Goal: Task Accomplishment & Management: Complete application form

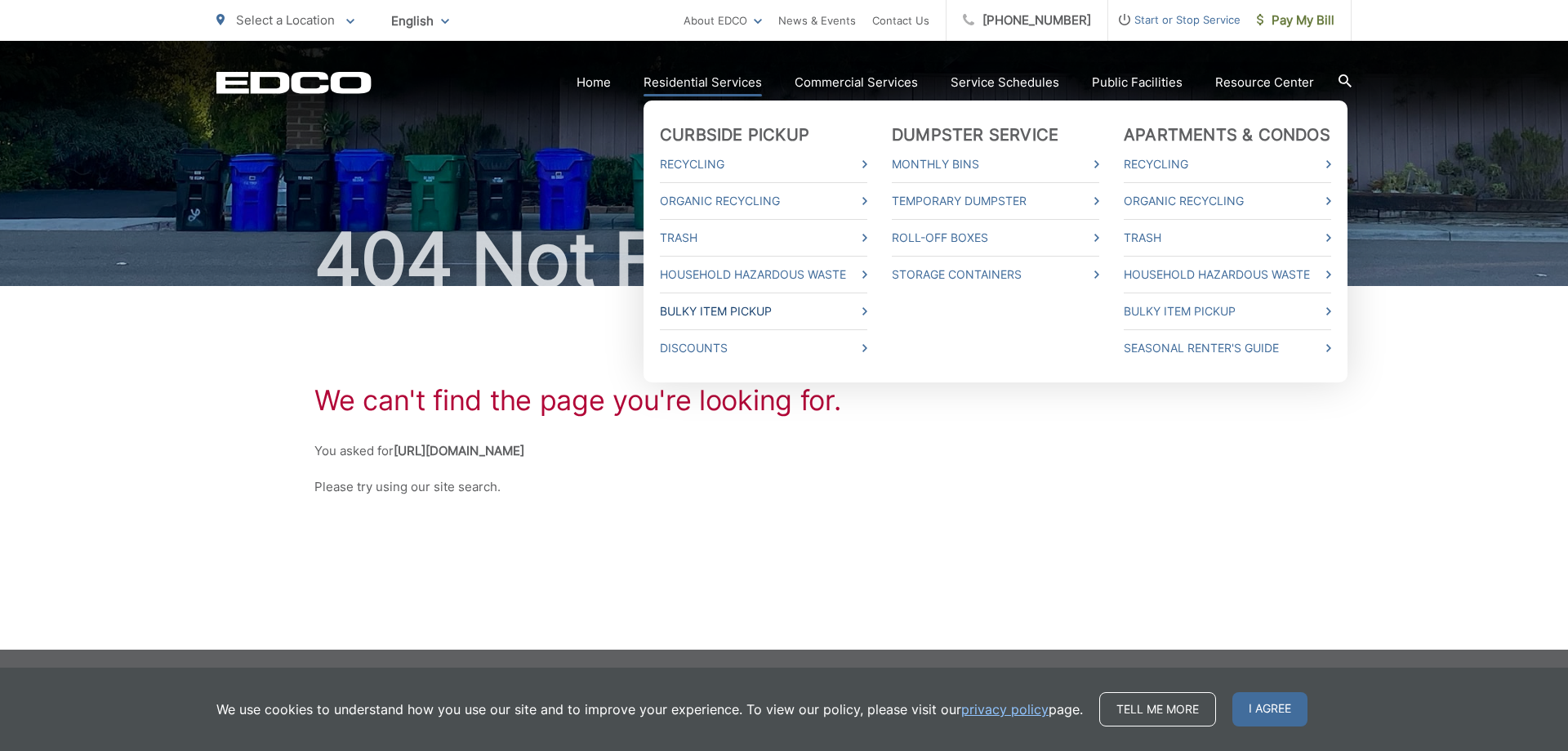
click at [740, 308] on link "Bulky Item Pickup" at bounding box center [763, 311] width 208 height 19
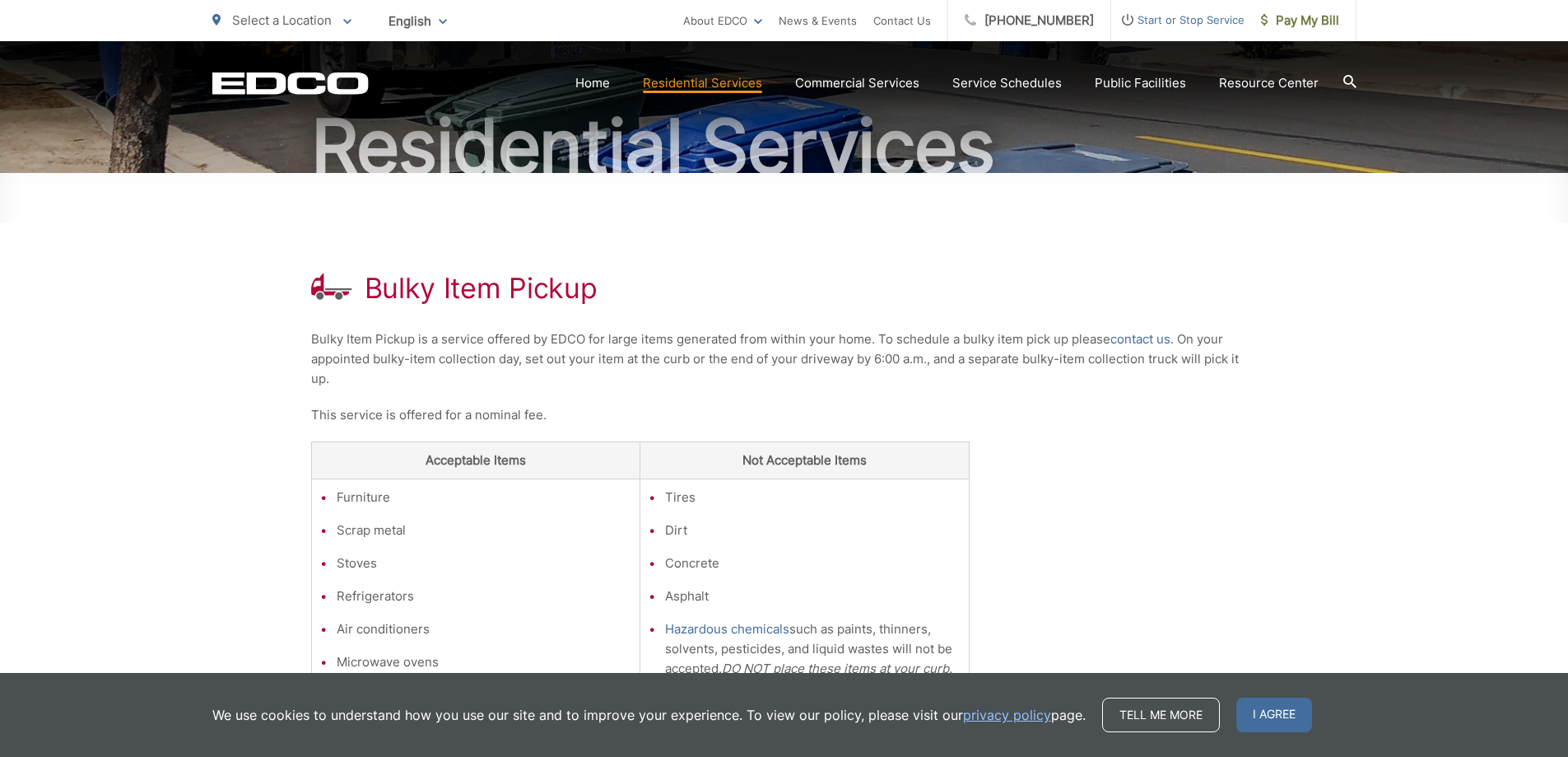
scroll to position [188, 0]
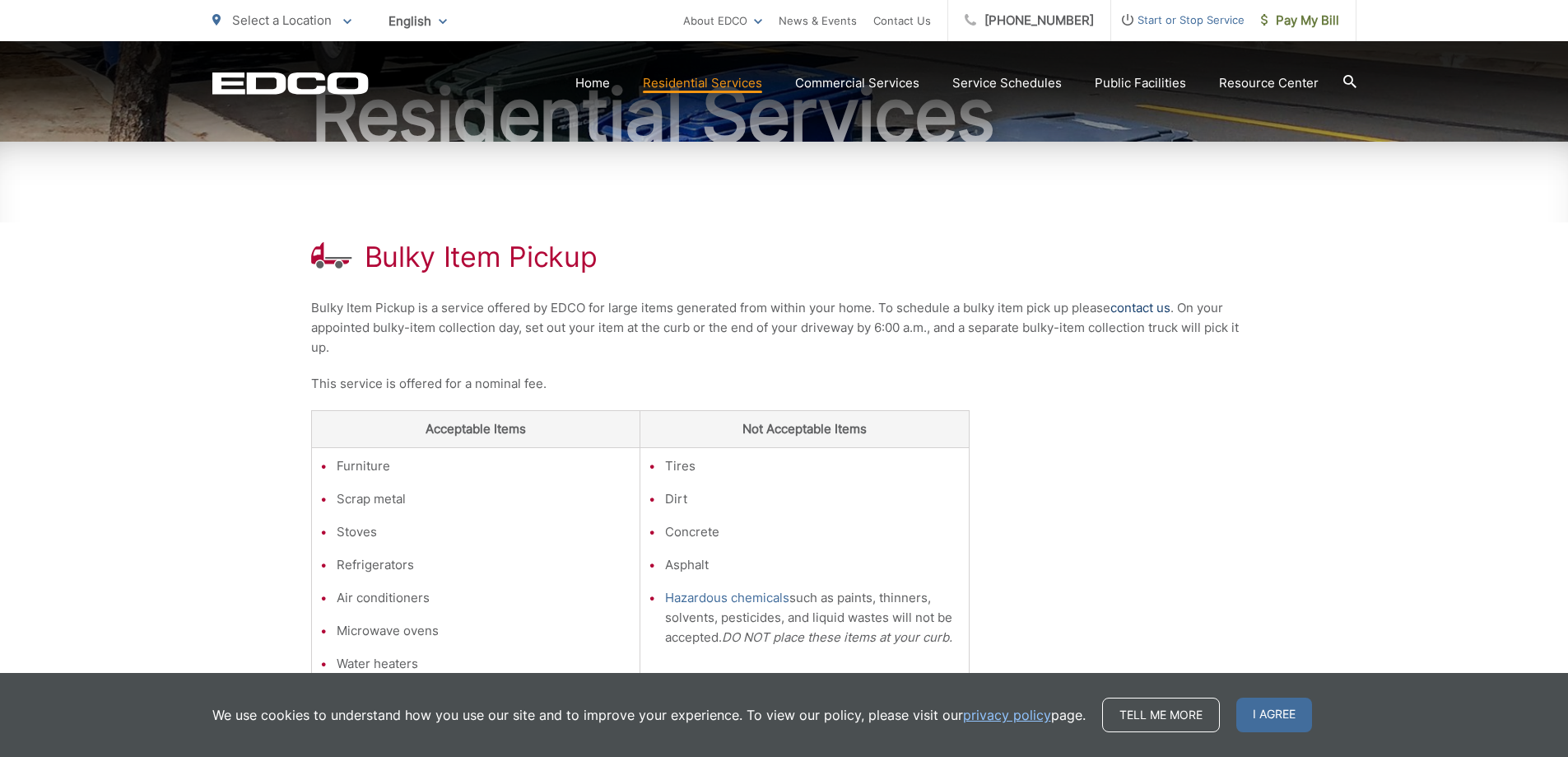
click at [1161, 311] on link "contact us" at bounding box center [1140, 308] width 60 height 19
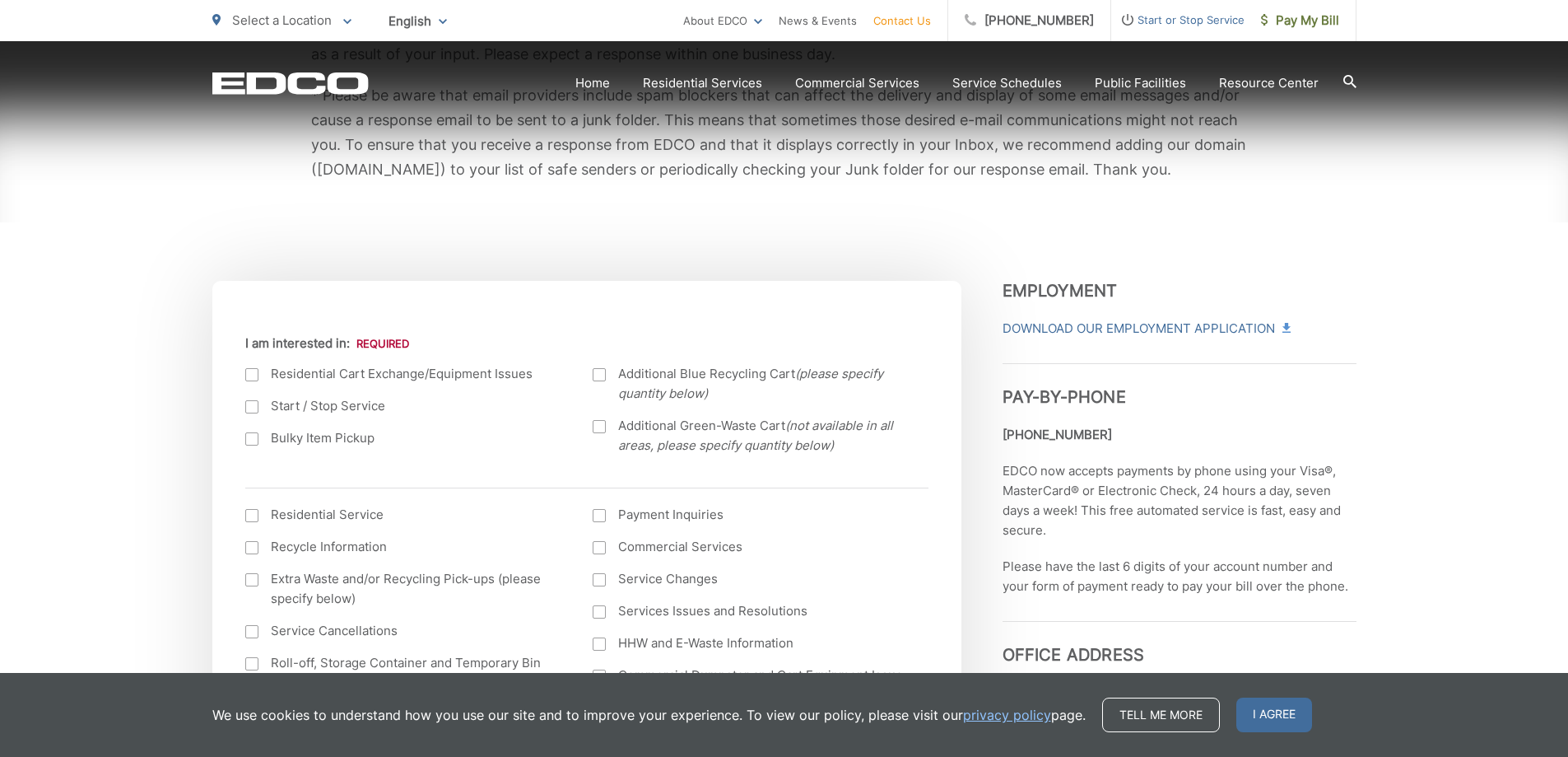
scroll to position [412, 0]
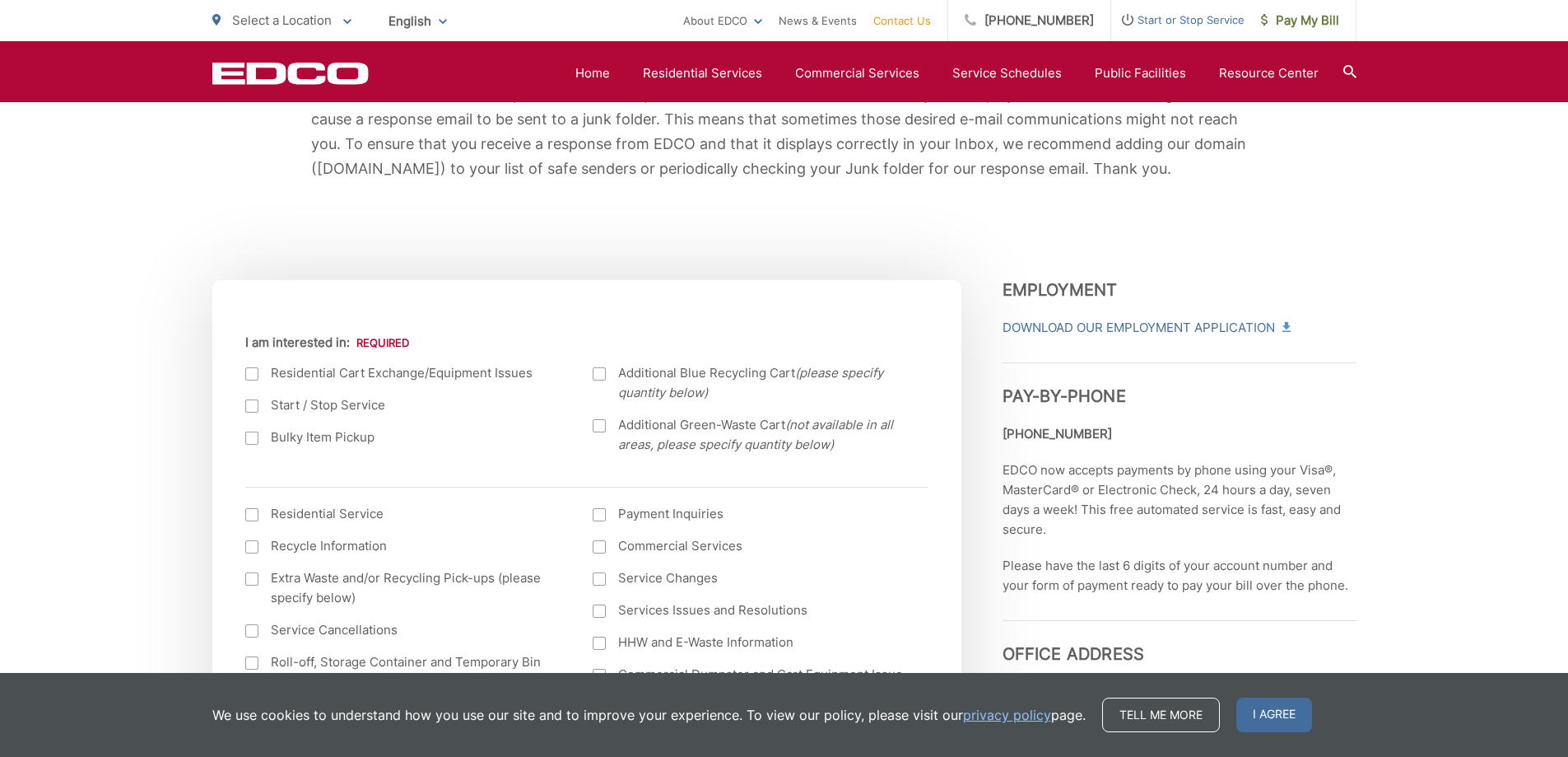
click at [249, 439] on div at bounding box center [252, 438] width 14 height 14
click at [0, 0] on input "Bulky Item Pickup" at bounding box center [0, 0] width 0 height 0
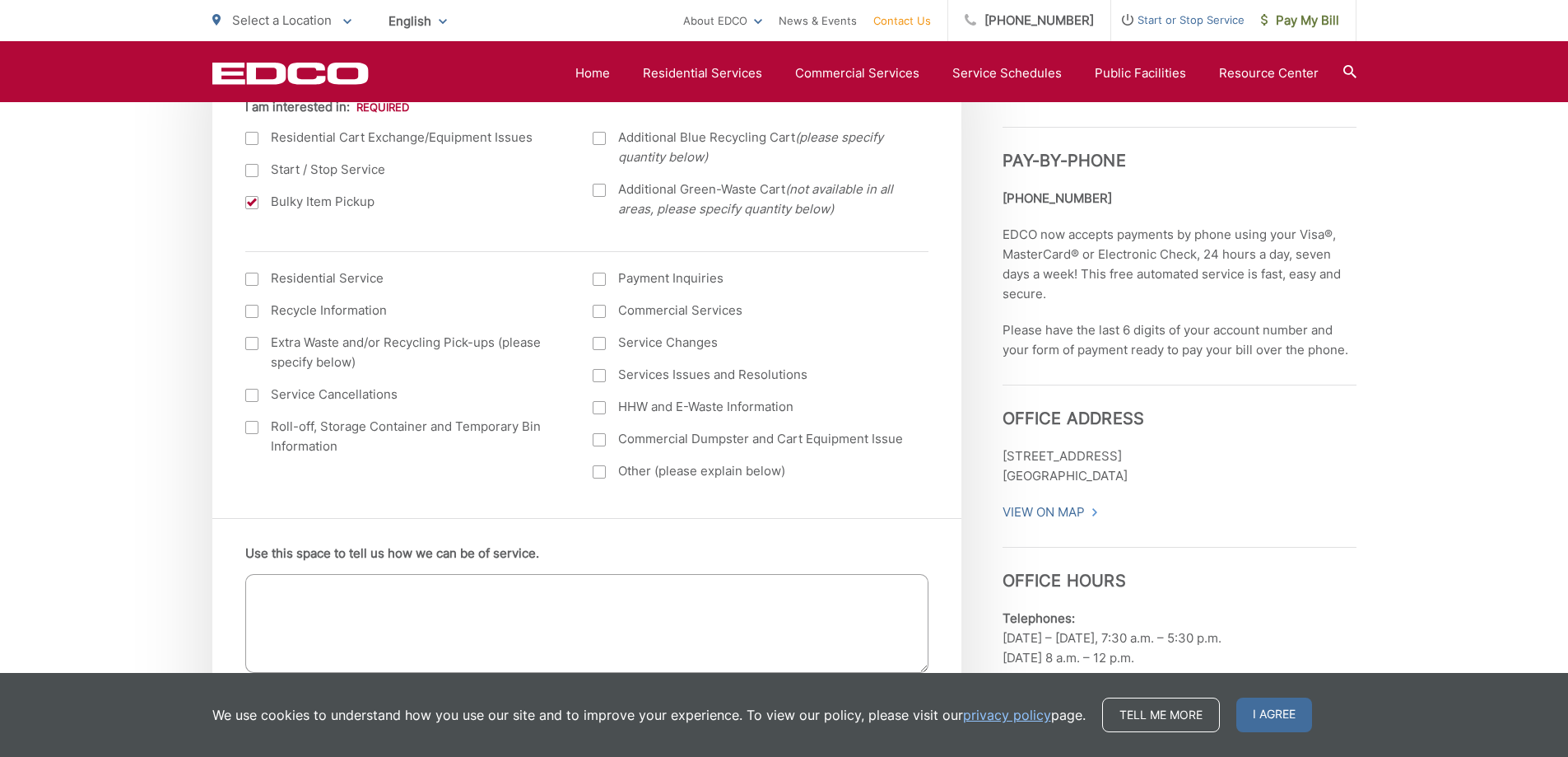
scroll to position [659, 0]
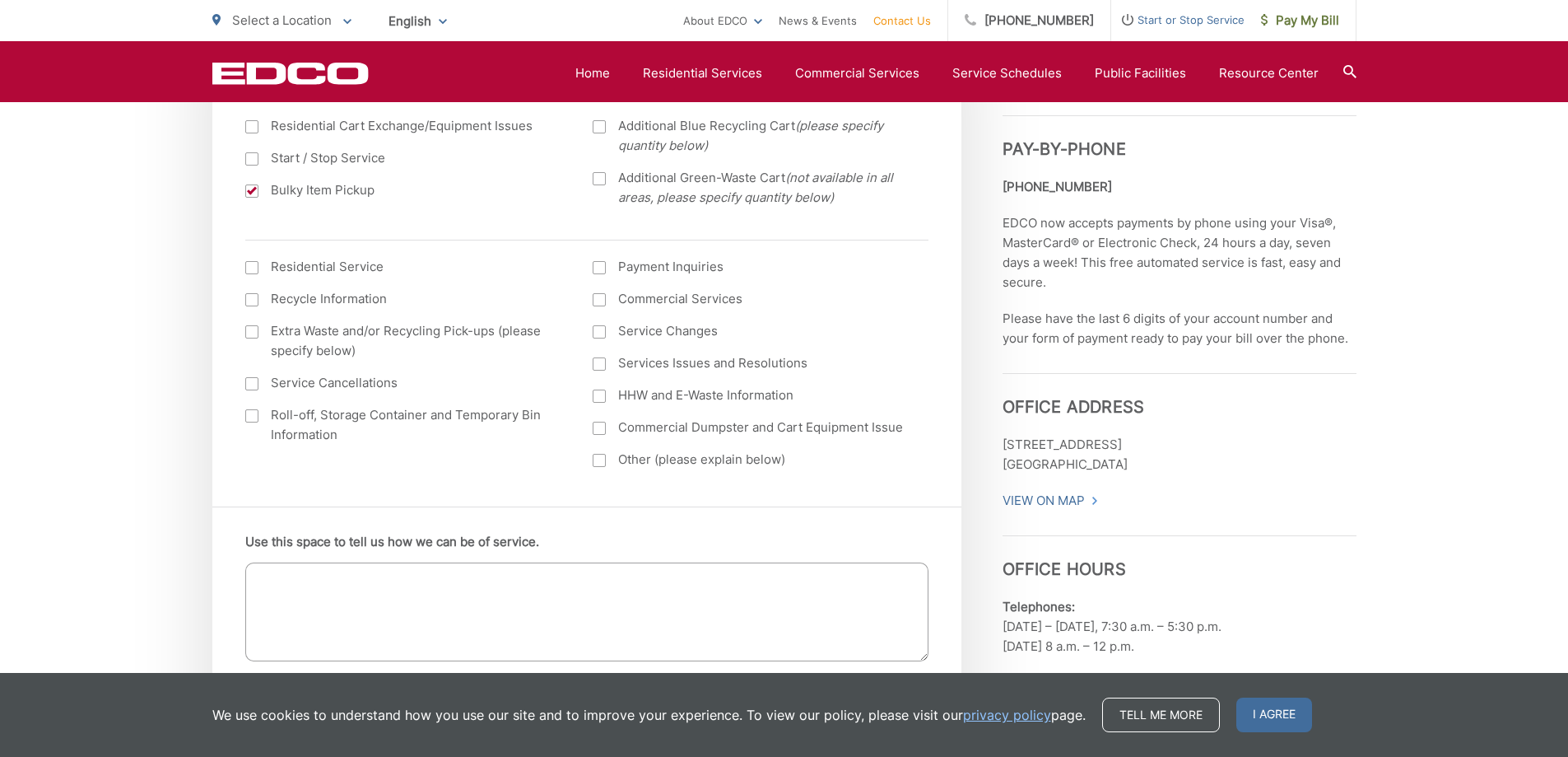
click at [252, 267] on div at bounding box center [252, 268] width 14 height 14
click at [0, 0] on input "I am interested in: (continued) *" at bounding box center [0, 0] width 0 height 0
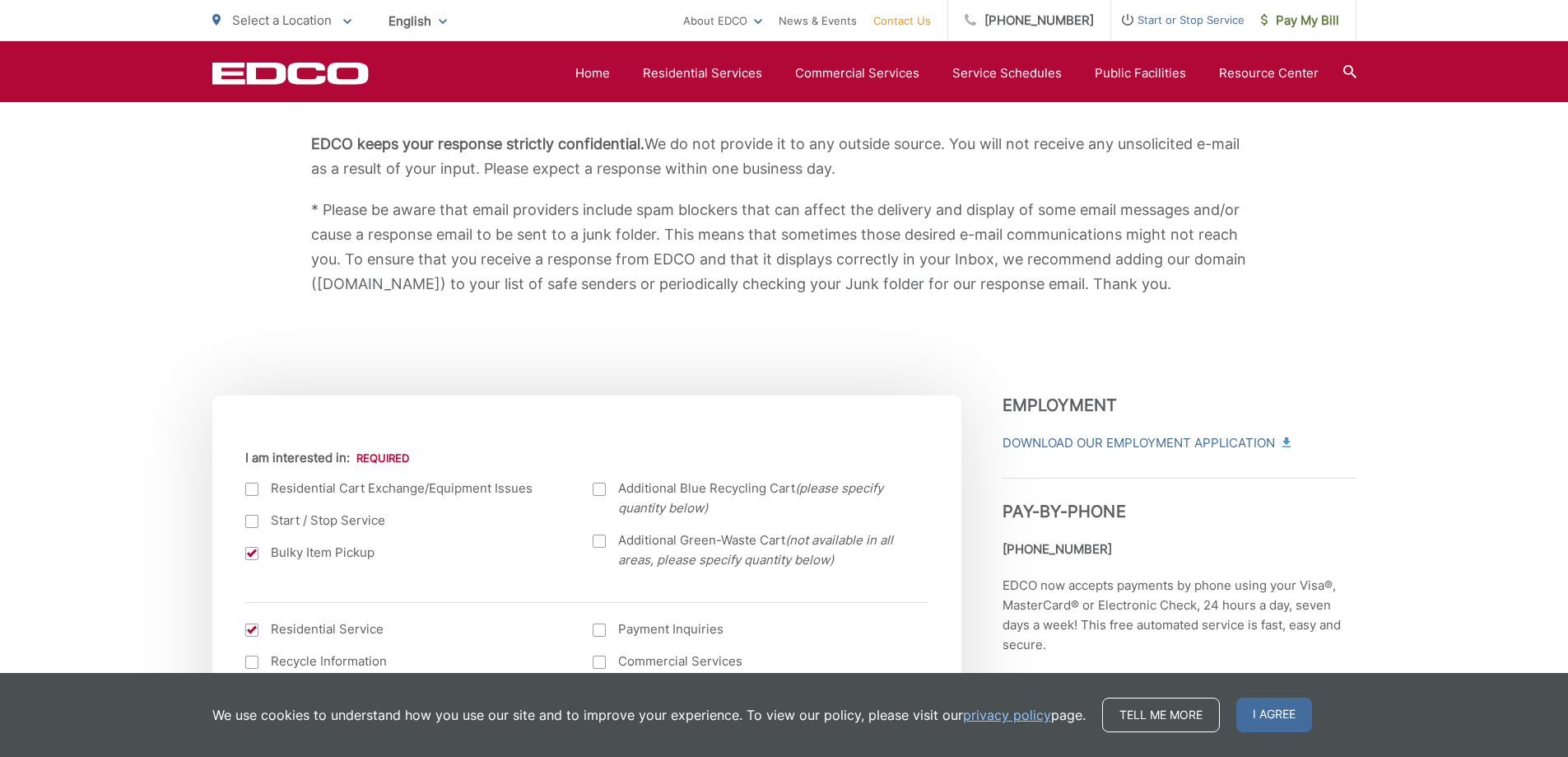
scroll to position [0, 0]
